Goal: Information Seeking & Learning: Find specific page/section

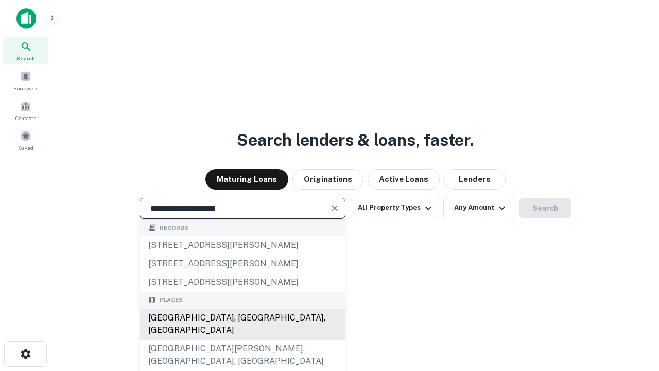
click at [242, 339] on div "[GEOGRAPHIC_DATA], [GEOGRAPHIC_DATA], [GEOGRAPHIC_DATA]" at bounding box center [242, 323] width 205 height 31
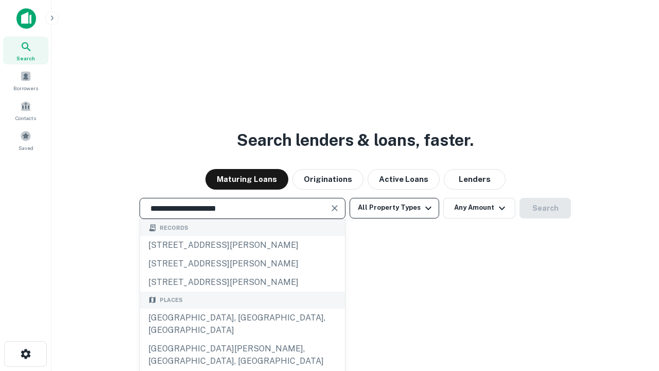
click at [394, 207] on button "All Property Types" at bounding box center [394, 208] width 90 height 21
type input "**********"
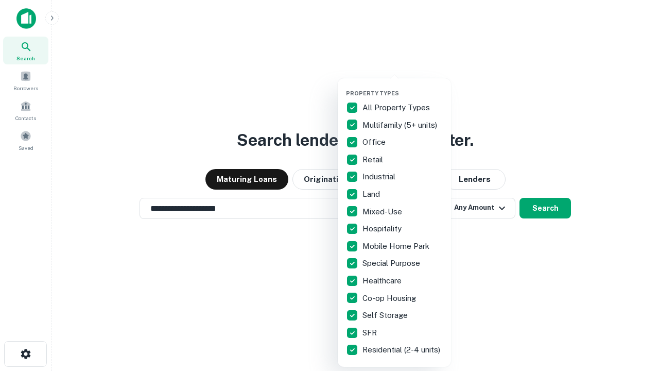
click at [402, 86] on button "button" at bounding box center [402, 86] width 113 height 1
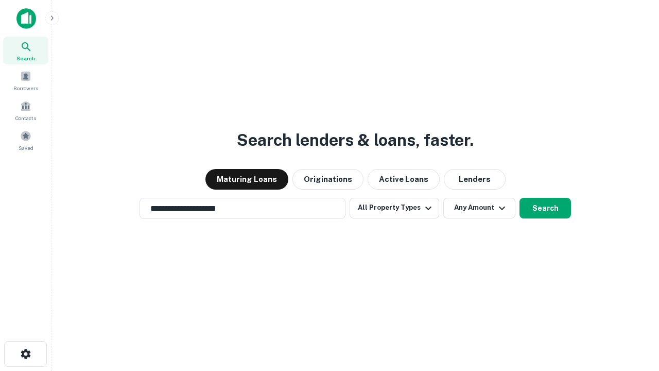
scroll to position [6, 124]
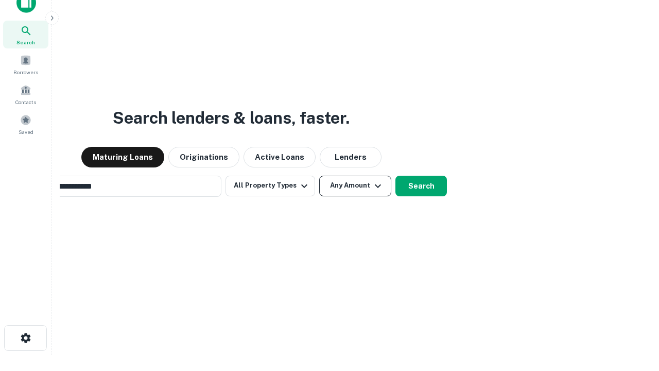
click at [319, 176] on button "Any Amount" at bounding box center [355, 186] width 72 height 21
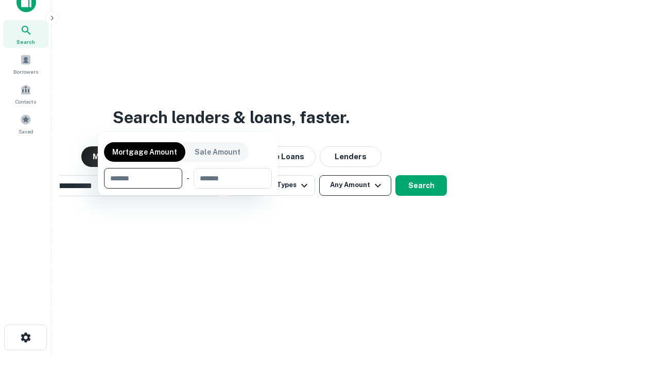
scroll to position [74, 291]
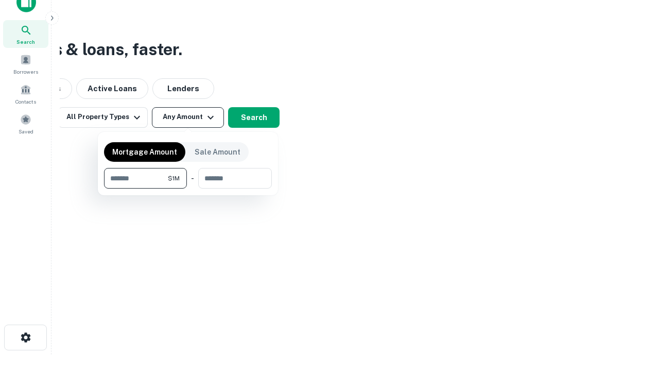
type input "*******"
click at [188, 188] on button "button" at bounding box center [188, 188] width 168 height 1
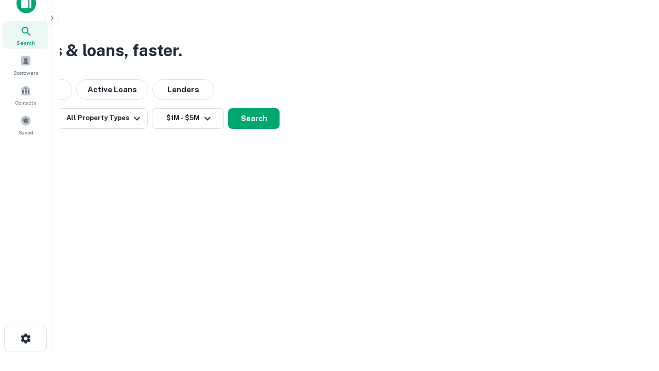
scroll to position [6, 190]
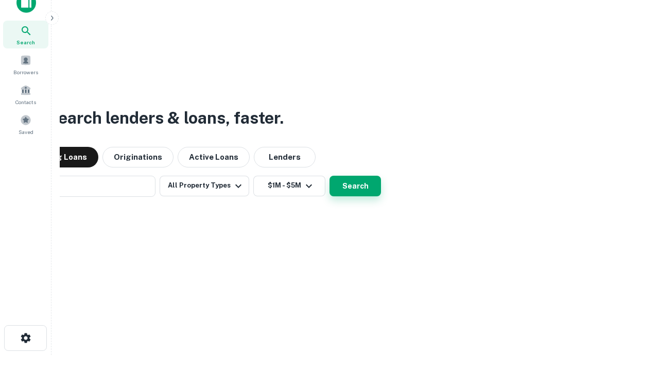
click at [329, 176] on button "Search" at bounding box center [354, 186] width 51 height 21
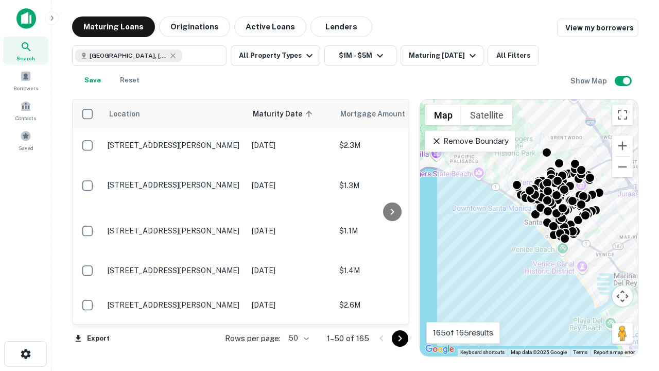
click at [297, 338] on body "Search Borrowers Contacts Saved Maturing Loans Originations Active Loans Lender…" at bounding box center [329, 185] width 659 height 371
click at [297, 312] on li "25" at bounding box center [298, 312] width 30 height 19
